Goal: Find specific page/section: Find specific page/section

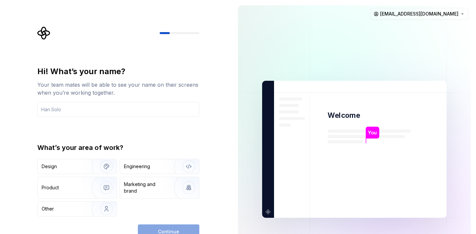
click at [164, 109] on input "text" at bounding box center [118, 109] width 162 height 15
click at [426, 19] on html "Hi! What’s your name? Your team mates will be able to see your name on their sc…" at bounding box center [238, 117] width 476 height 234
click at [423, 15] on html "Hi! What’s your name? Your team mates will be able to see your name on their sc…" at bounding box center [238, 117] width 476 height 234
click at [420, 9] on html "Hi! What’s your name? Your team mates will be able to see your name on their sc…" at bounding box center [238, 117] width 476 height 234
click at [418, 32] on div "Sign out" at bounding box center [436, 28] width 76 height 11
